Goal: Task Accomplishment & Management: Complete application form

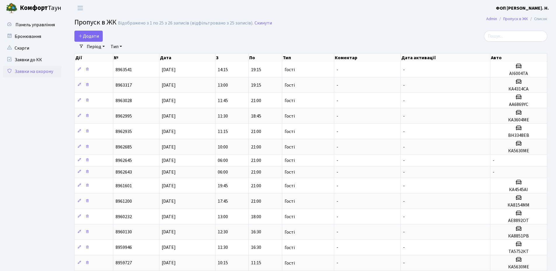
select select "25"
drag, startPoint x: 94, startPoint y: 36, endPoint x: 118, endPoint y: 36, distance: 24.5
click at [94, 36] on span "Додати" at bounding box center [88, 36] width 21 height 6
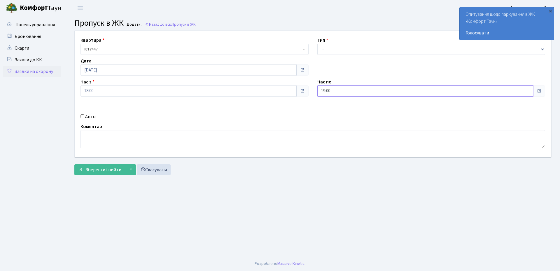
click at [335, 91] on input "19:00" at bounding box center [426, 91] width 216 height 11
click at [335, 113] on icon at bounding box center [334, 111] width 16 height 16
type input "21:00"
click at [92, 117] on label "Авто" at bounding box center [90, 116] width 11 height 7
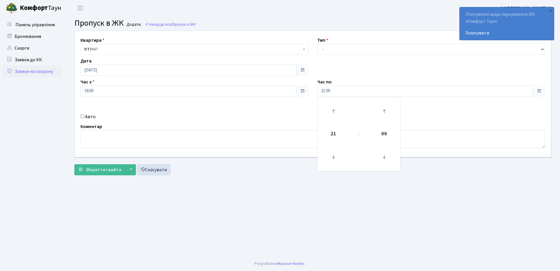
click at [84, 117] on input "Авто" at bounding box center [83, 116] width 4 height 4
checkbox input "true"
paste input "Аа3568ТЕ"
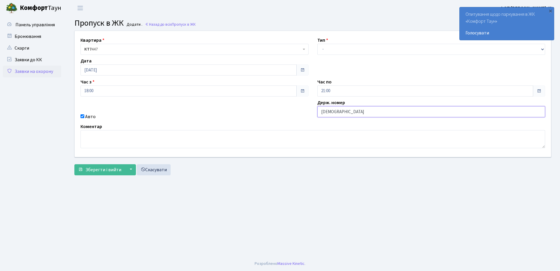
type input "Аа3568ТЕ"
drag, startPoint x: 327, startPoint y: 51, endPoint x: 328, endPoint y: 54, distance: 3.2
click at [327, 51] on select "- Доставка Таксі Гості Сервіс" at bounding box center [432, 49] width 228 height 11
select select "3"
click at [318, 44] on select "- Доставка Таксі Гості Сервіс" at bounding box center [432, 49] width 228 height 11
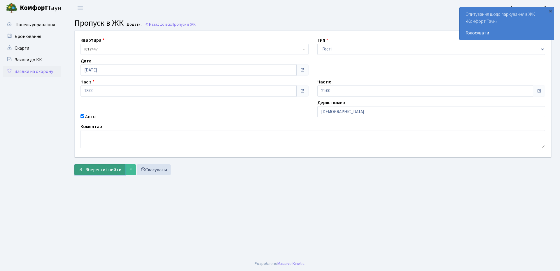
click at [104, 171] on span "Зберегти і вийти" at bounding box center [104, 170] width 36 height 6
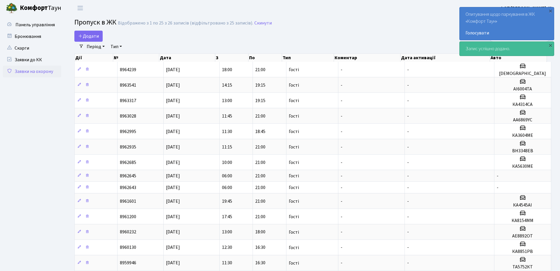
select select "25"
